Goal: Task Accomplishment & Management: Use online tool/utility

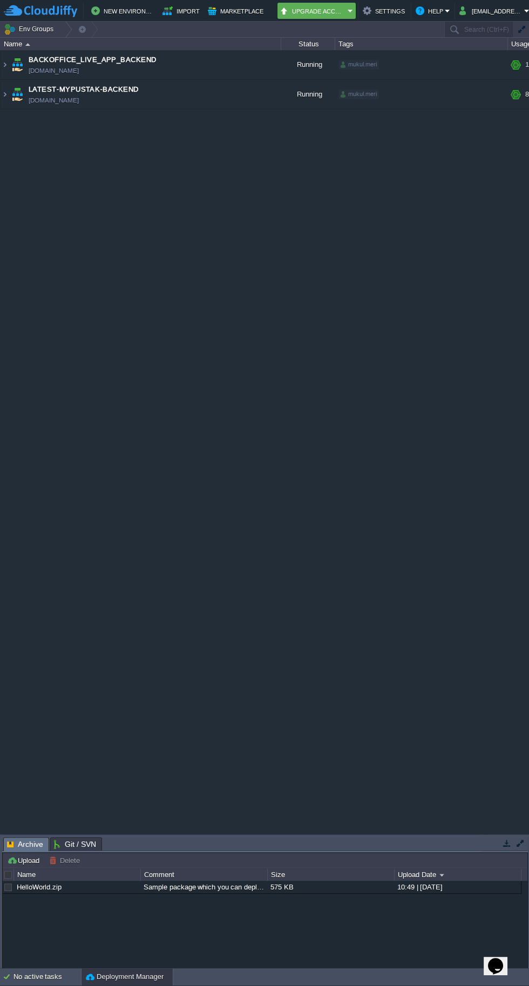
click at [10, 88] on img at bounding box center [17, 94] width 15 height 29
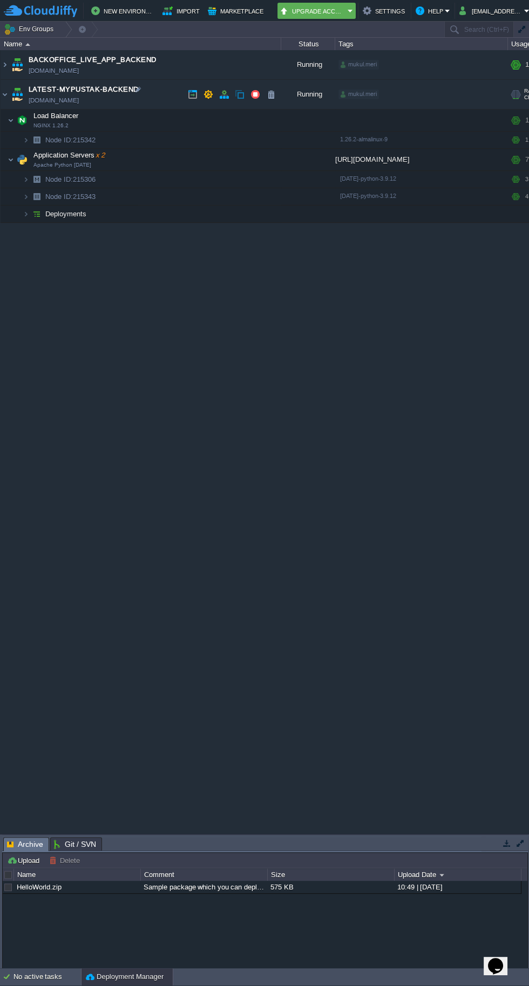
click at [15, 175] on img at bounding box center [15, 176] width 15 height 10
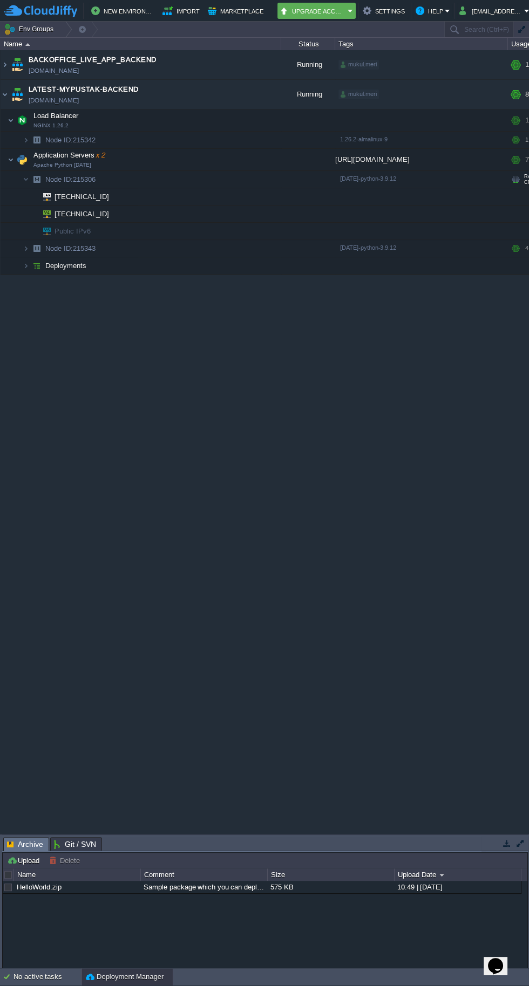
click at [4, 153] on img at bounding box center [4, 154] width 7 height 10
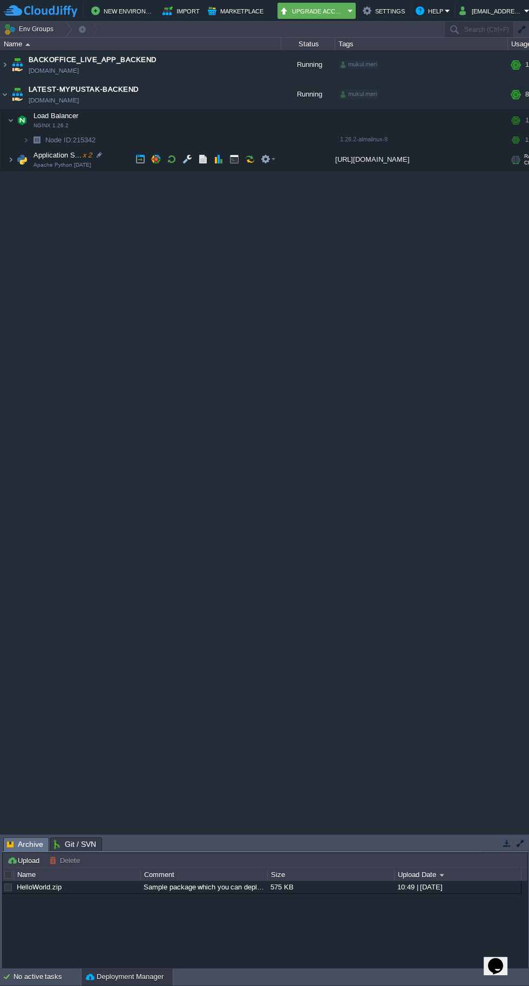
click at [15, 155] on img at bounding box center [22, 160] width 15 height 22
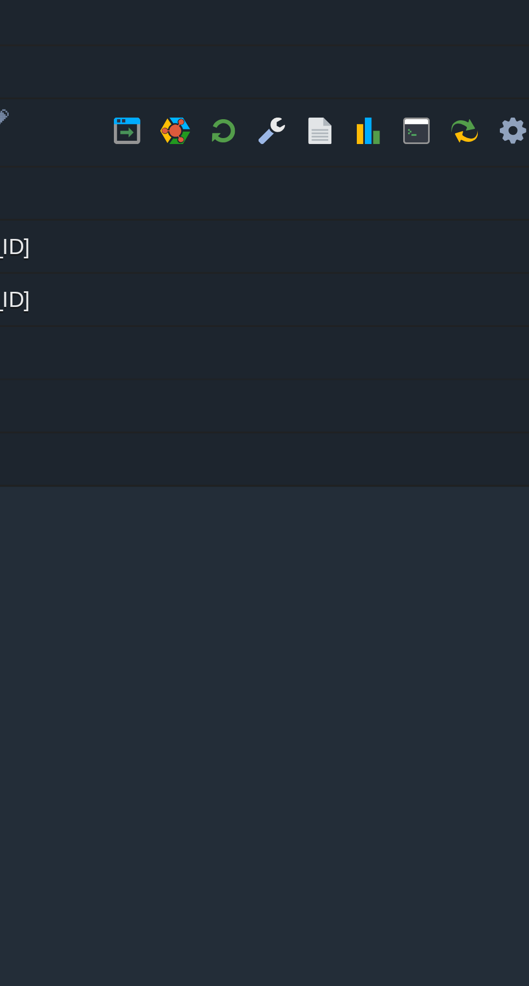
click at [168, 154] on button "button" at bounding box center [172, 159] width 10 height 10
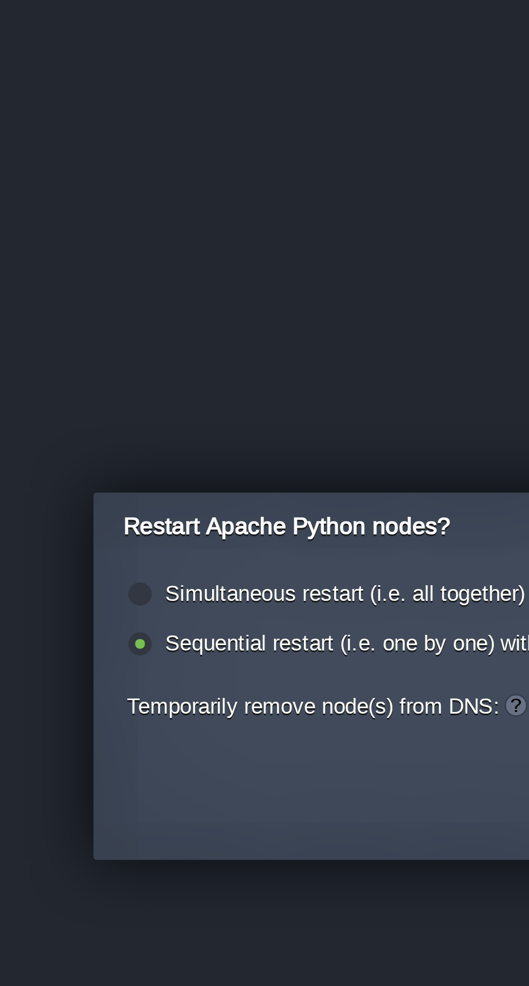
click at [208, 475] on label "Simultaneous restart (i.e. all together)" at bounding box center [211, 474] width 117 height 8
click at [147, 475] on input "radio" at bounding box center [143, 475] width 7 height 7
radio input "true"
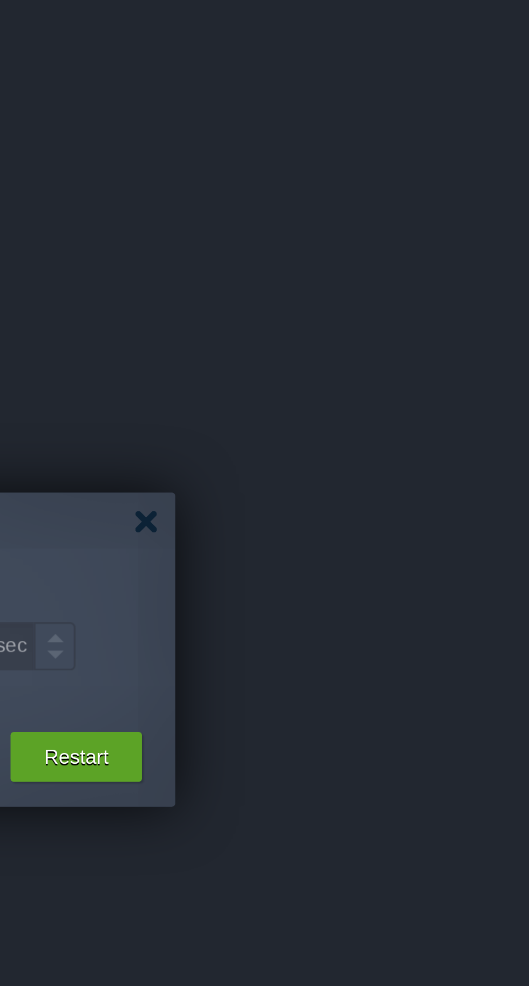
click at [372, 522] on button "Restart" at bounding box center [367, 527] width 21 height 11
